Goal: Check status: Check status

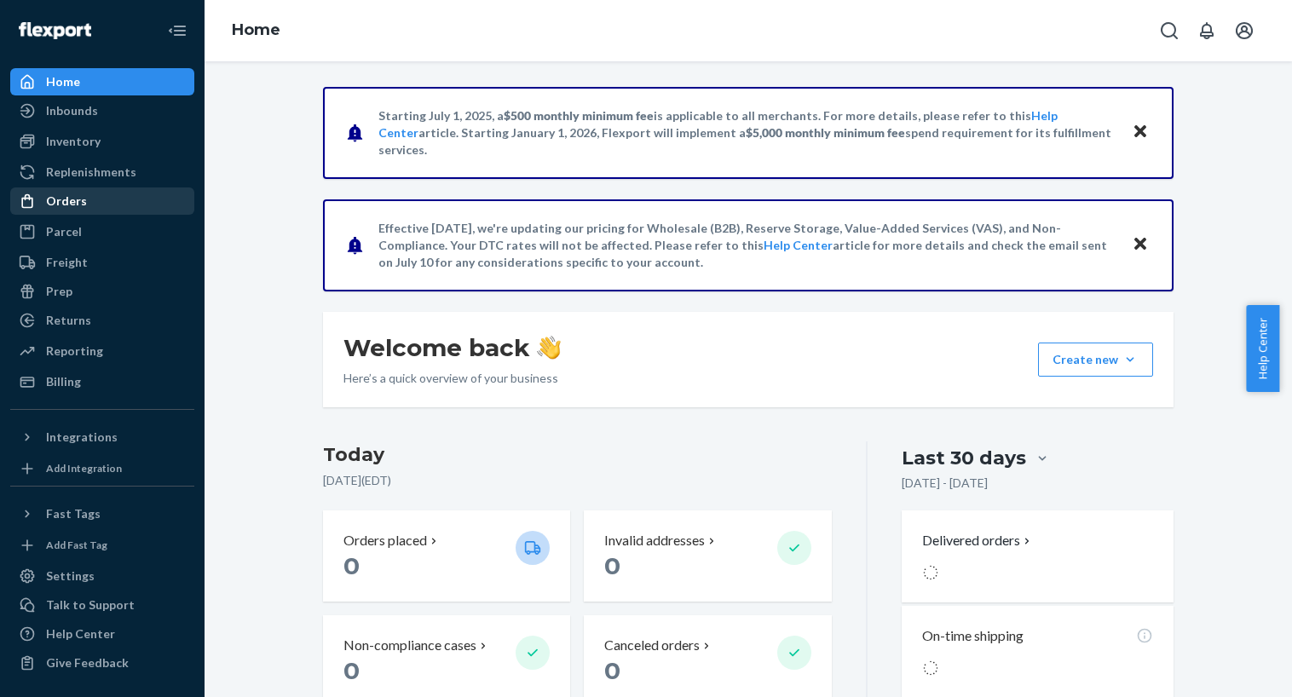
click at [93, 199] on div "Orders" at bounding box center [102, 201] width 181 height 24
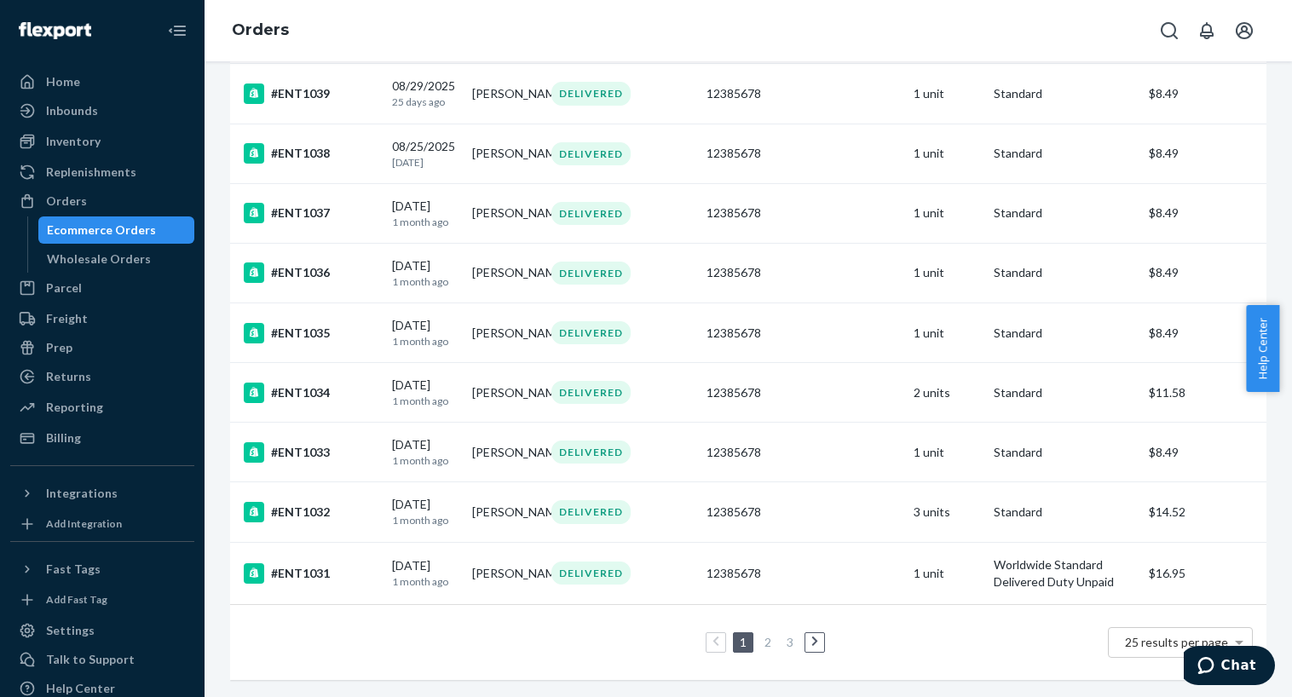
scroll to position [1179, 0]
click at [811, 636] on icon at bounding box center [815, 642] width 8 height 12
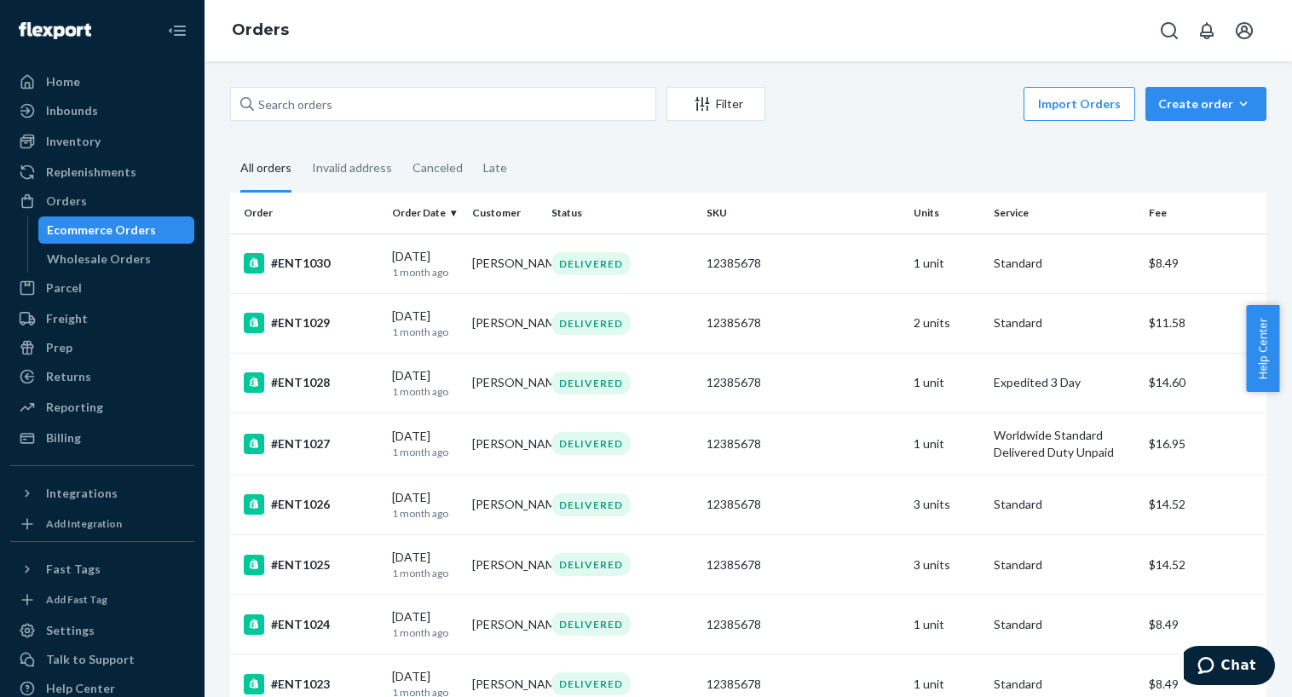
scroll to position [167, 0]
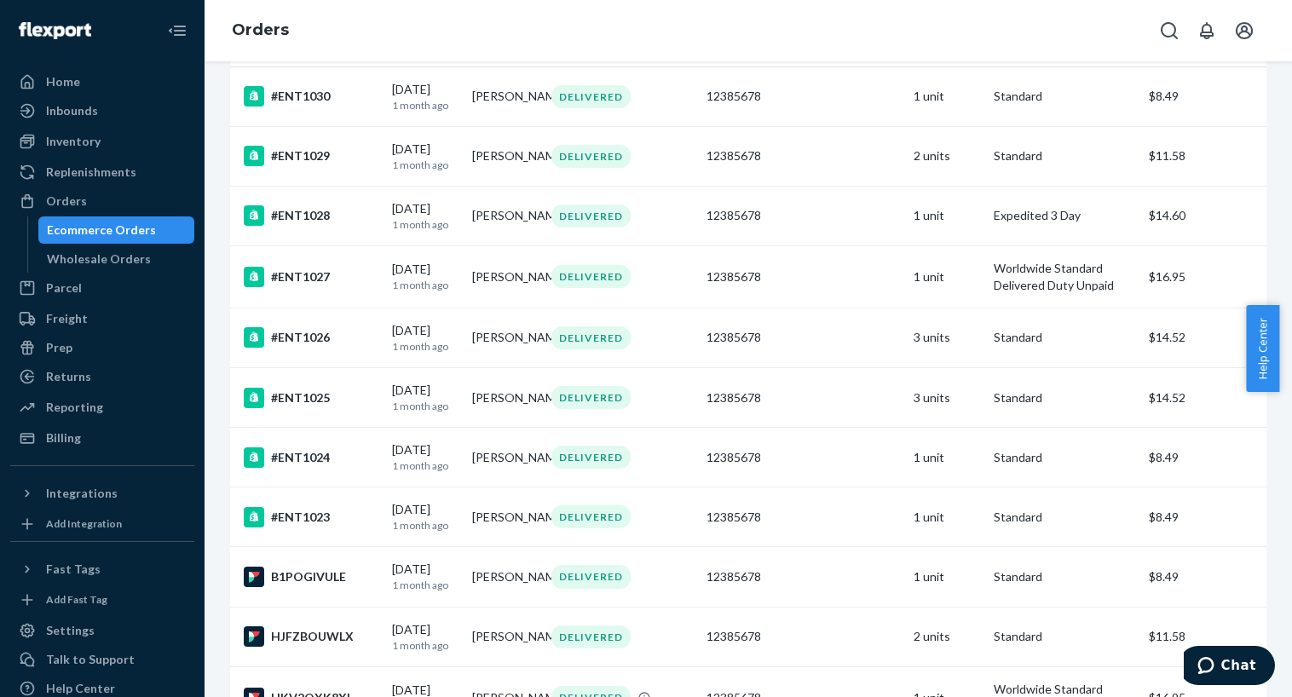
click at [805, 632] on td "12385678" at bounding box center [802, 637] width 207 height 60
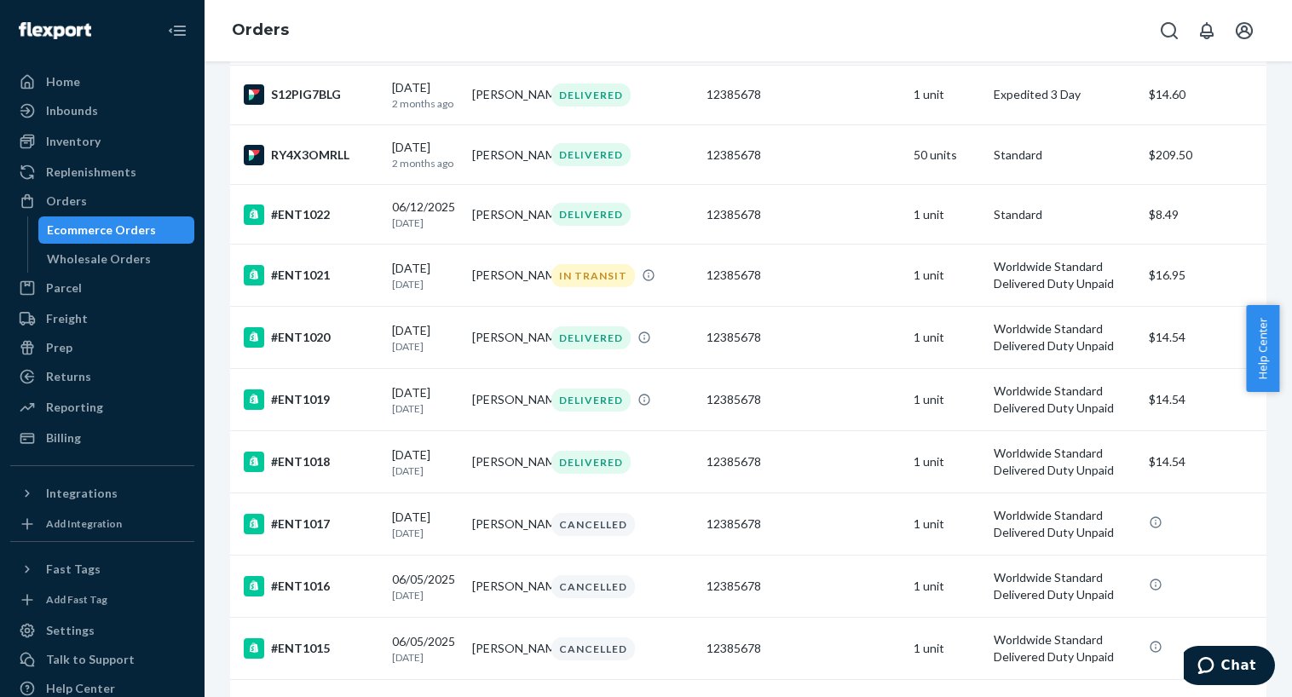
scroll to position [1124, 0]
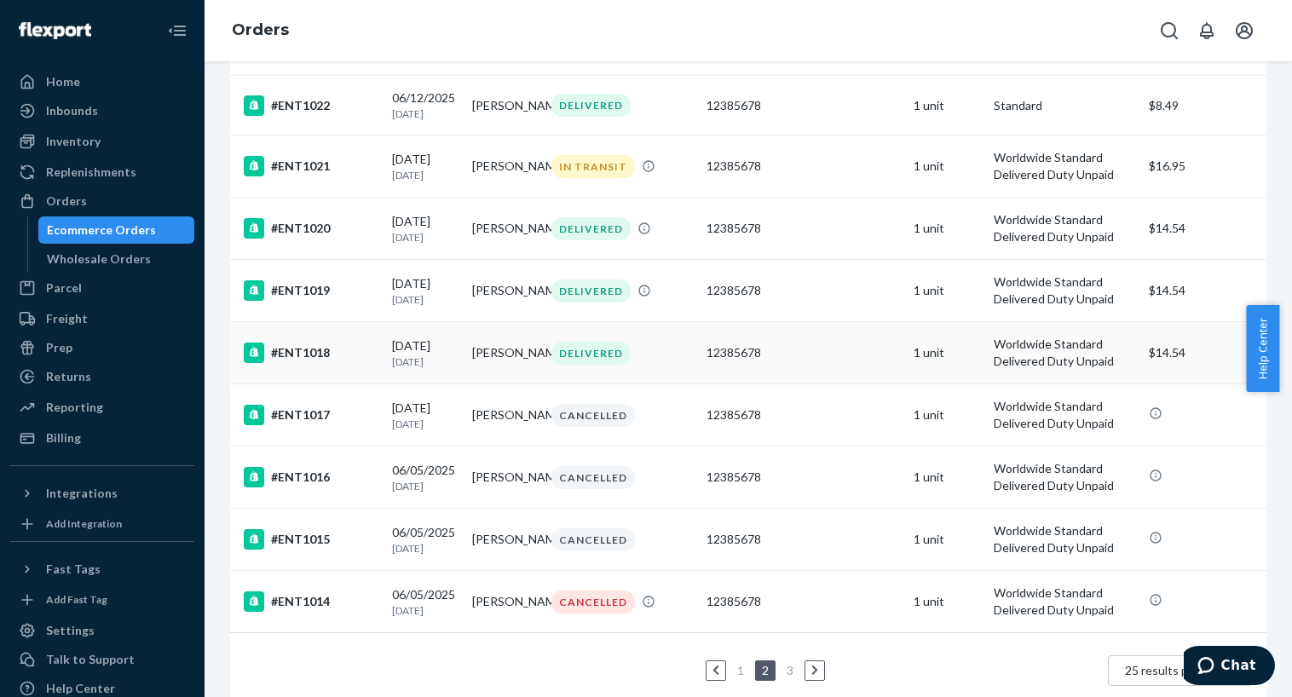
click at [493, 359] on td "[PERSON_NAME]" at bounding box center [504, 353] width 79 height 62
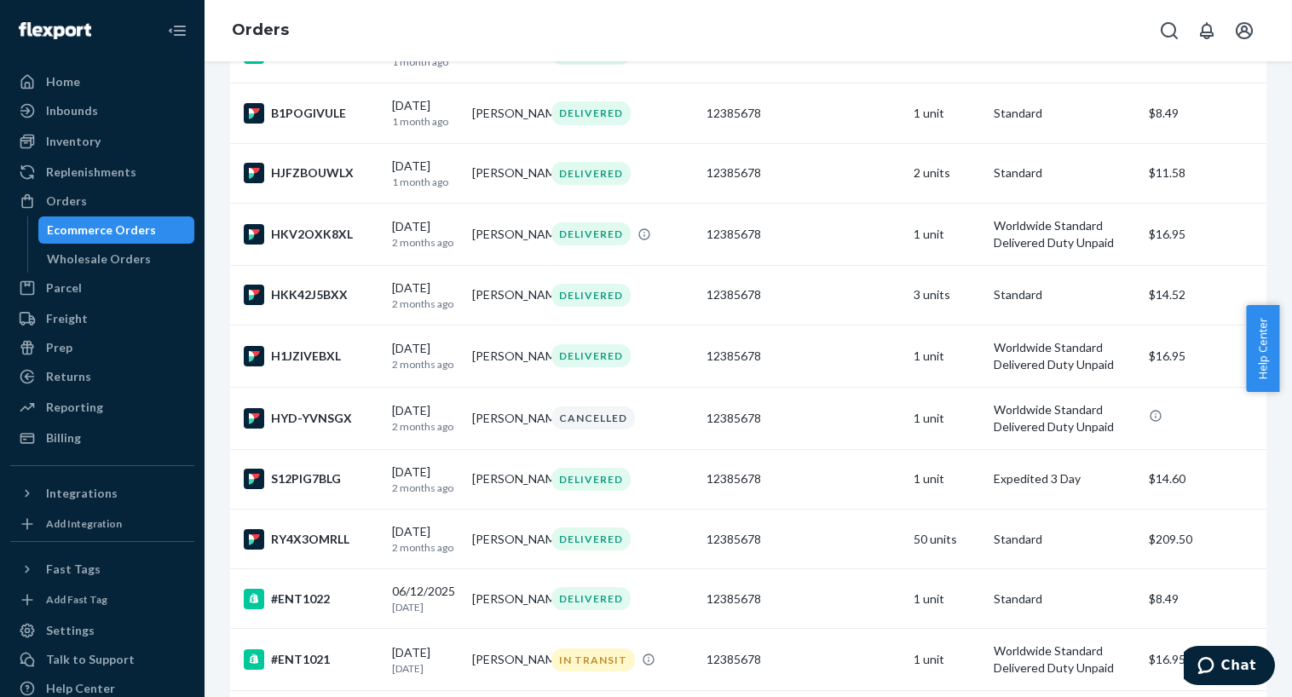
scroll to position [876, 0]
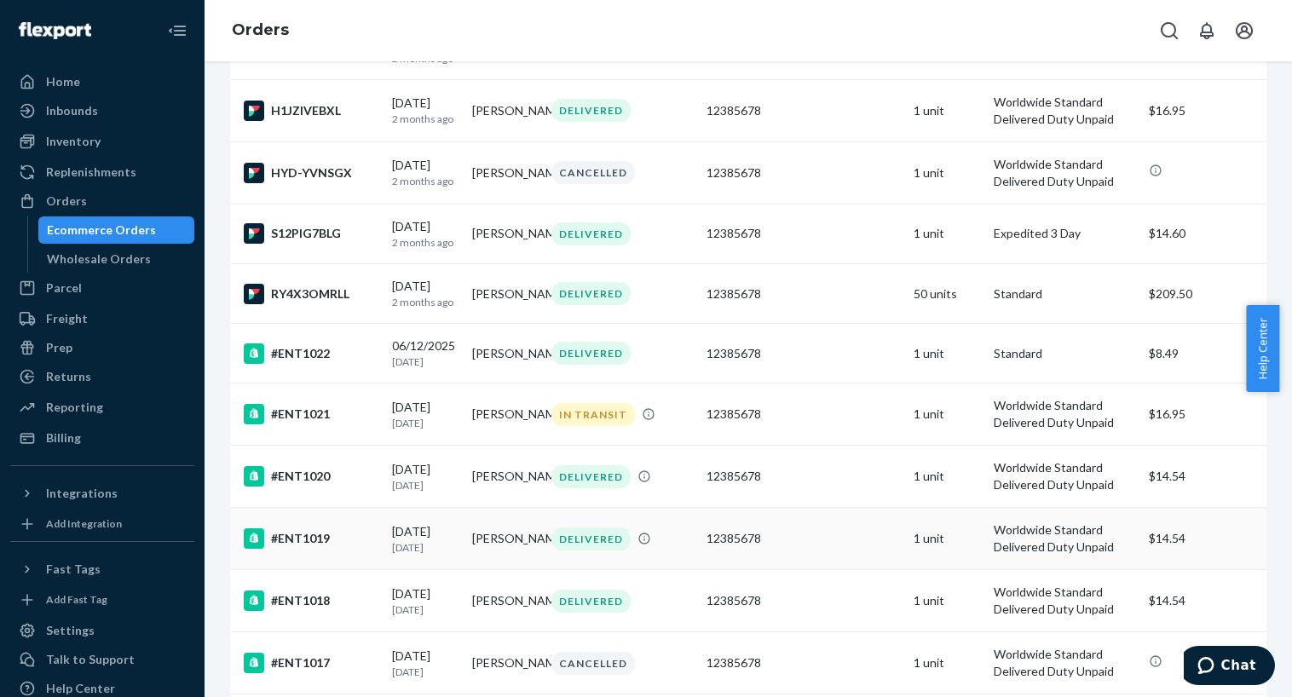
click at [480, 558] on td "[PERSON_NAME]" at bounding box center [504, 539] width 79 height 62
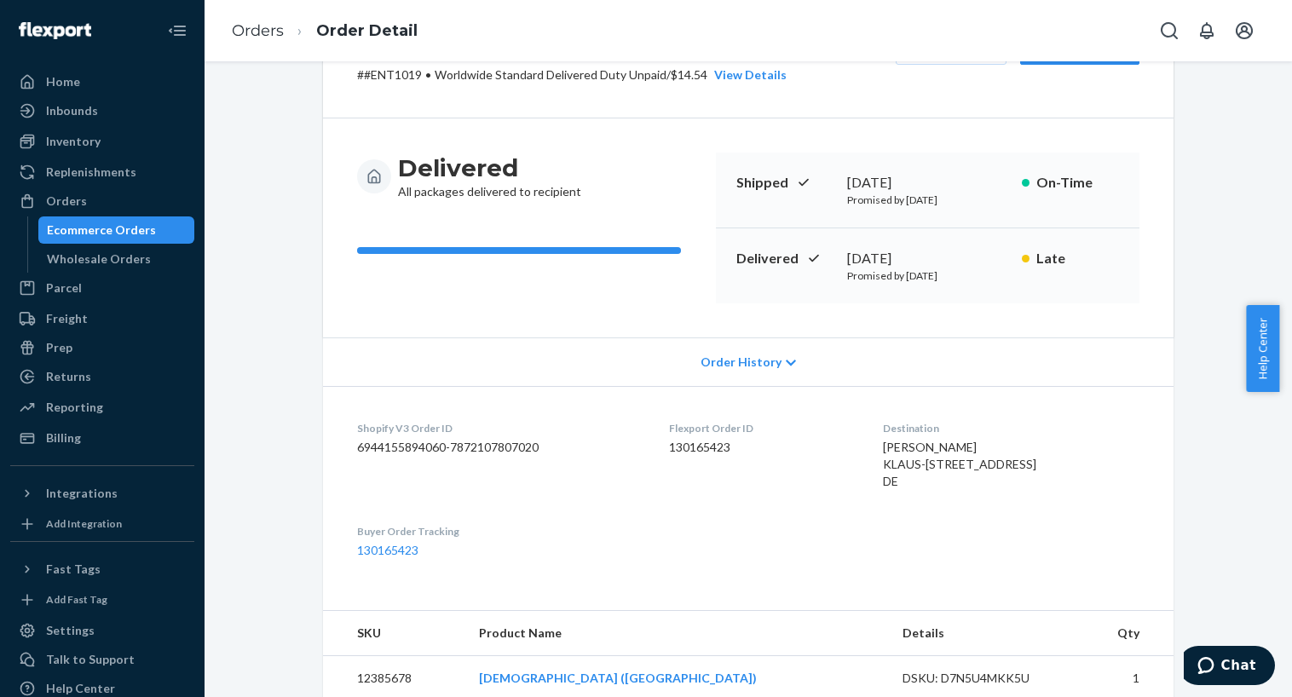
scroll to position [119, 0]
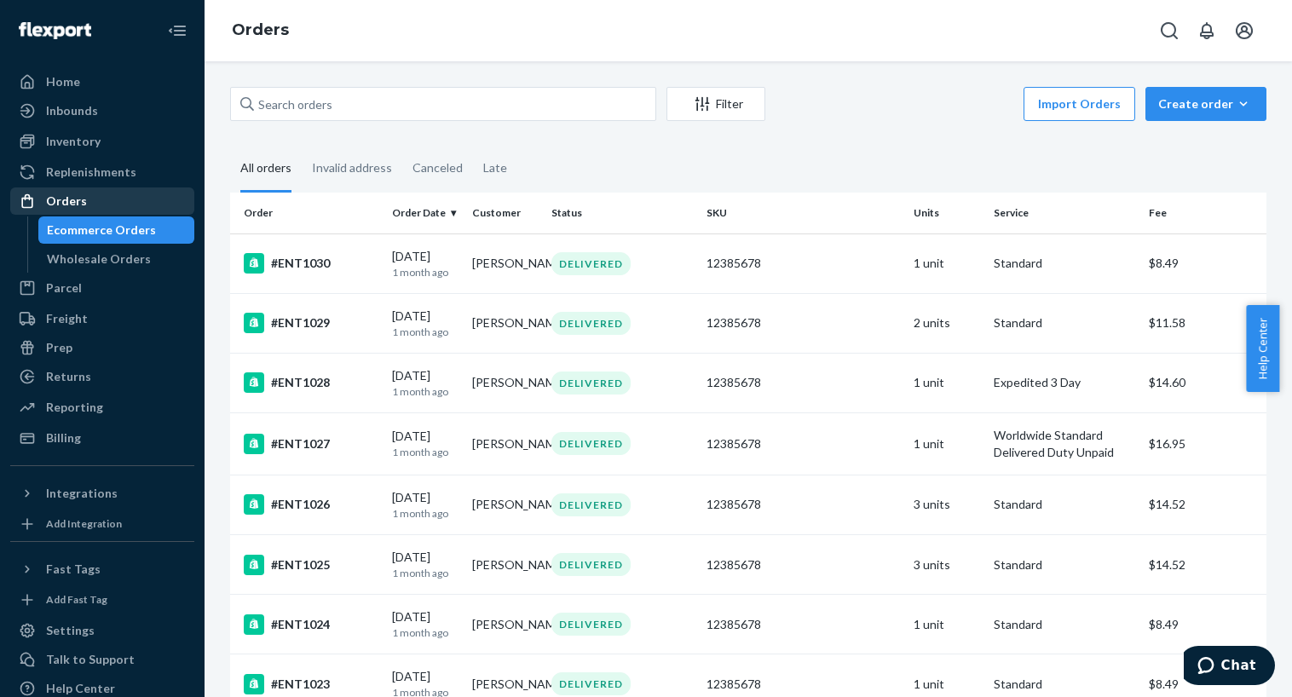
click at [72, 200] on div "Orders" at bounding box center [66, 201] width 41 height 17
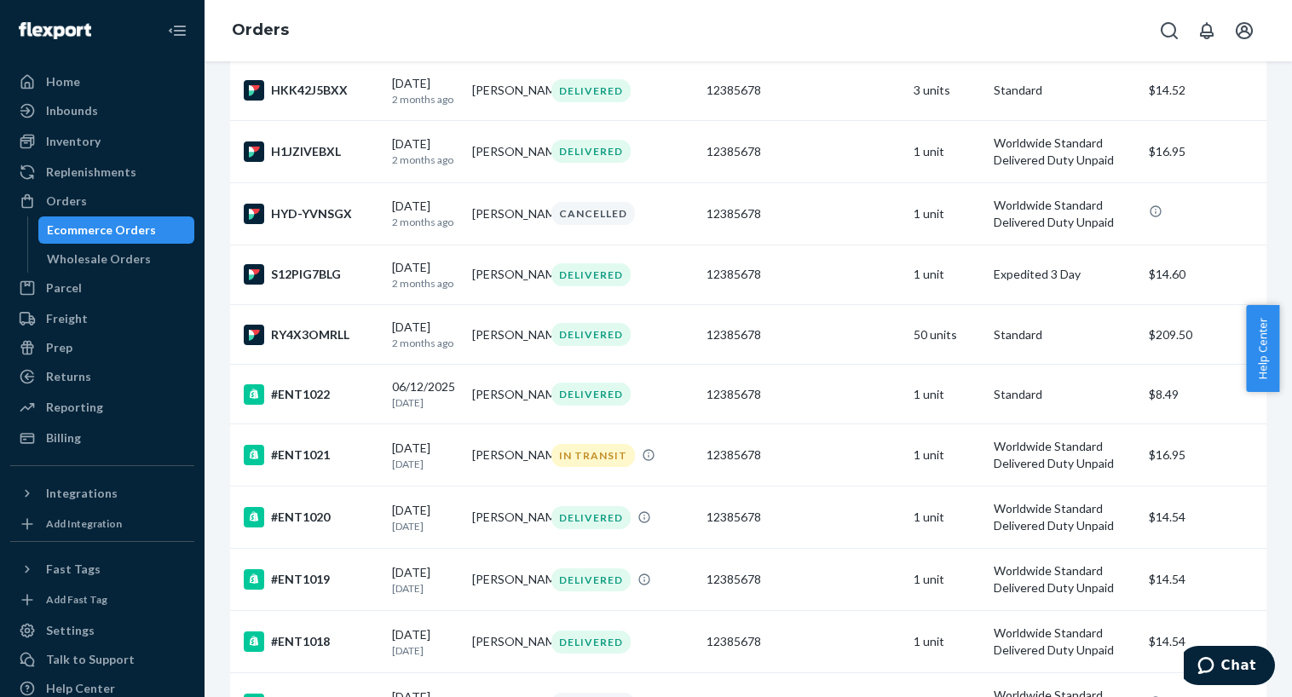
scroll to position [837, 0]
